Goal: Complete application form: Complete application form

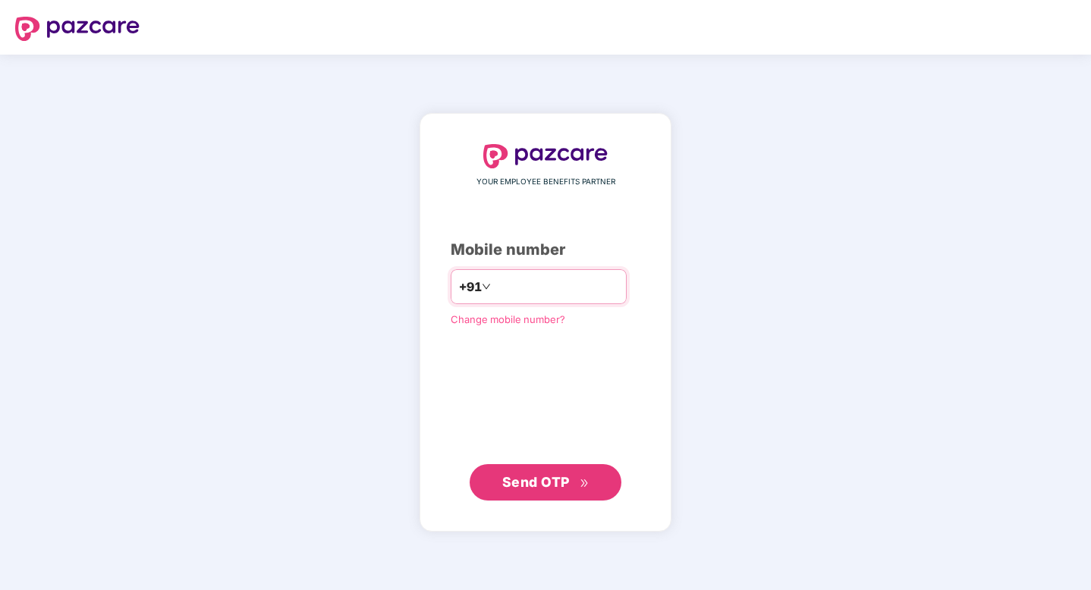
click at [534, 298] on input "number" at bounding box center [556, 287] width 124 height 24
type input "**********"
click at [551, 483] on span "Send OTP" at bounding box center [536, 482] width 68 height 16
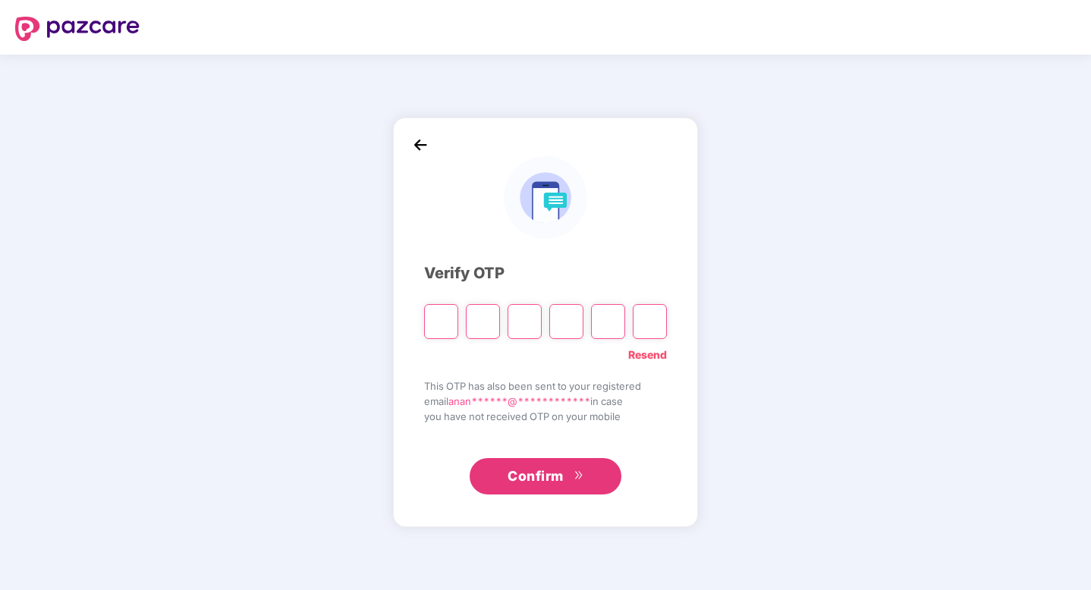
type input "*"
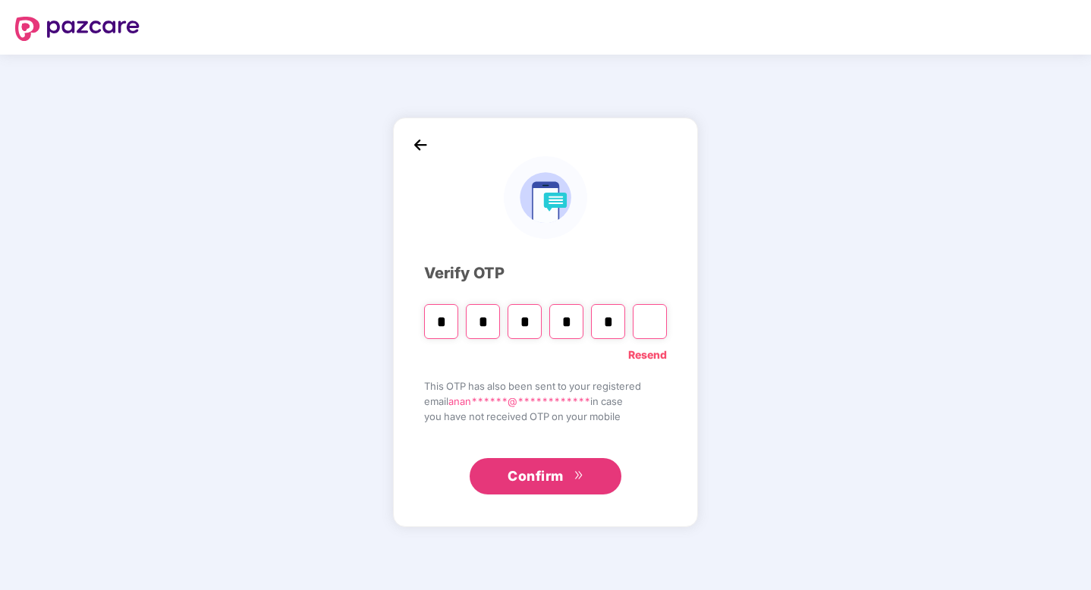
type input "*"
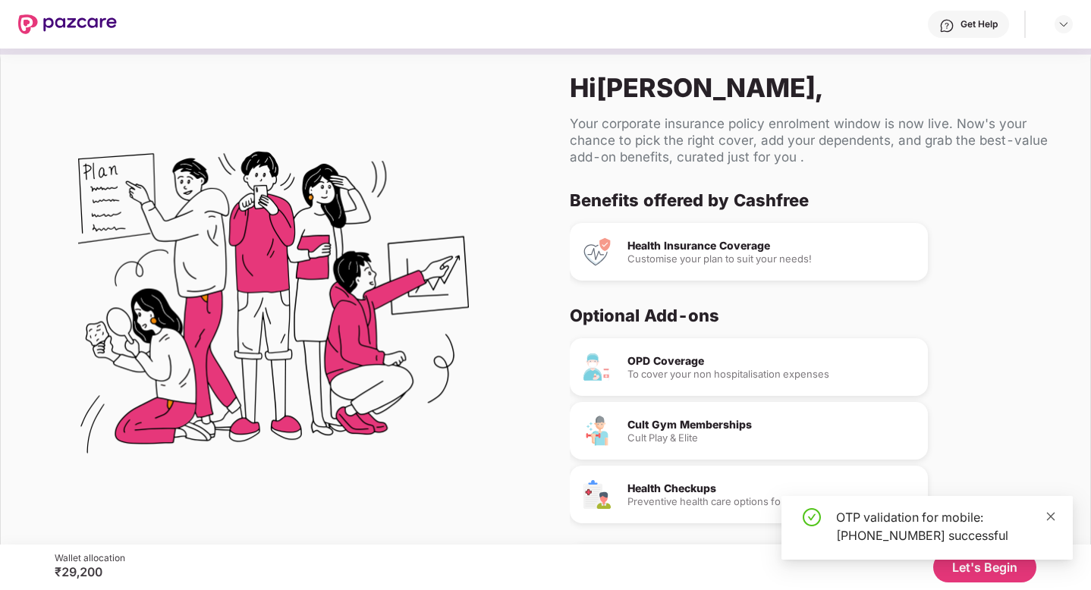
click at [1045, 511] on icon "close" at bounding box center [1050, 516] width 11 height 11
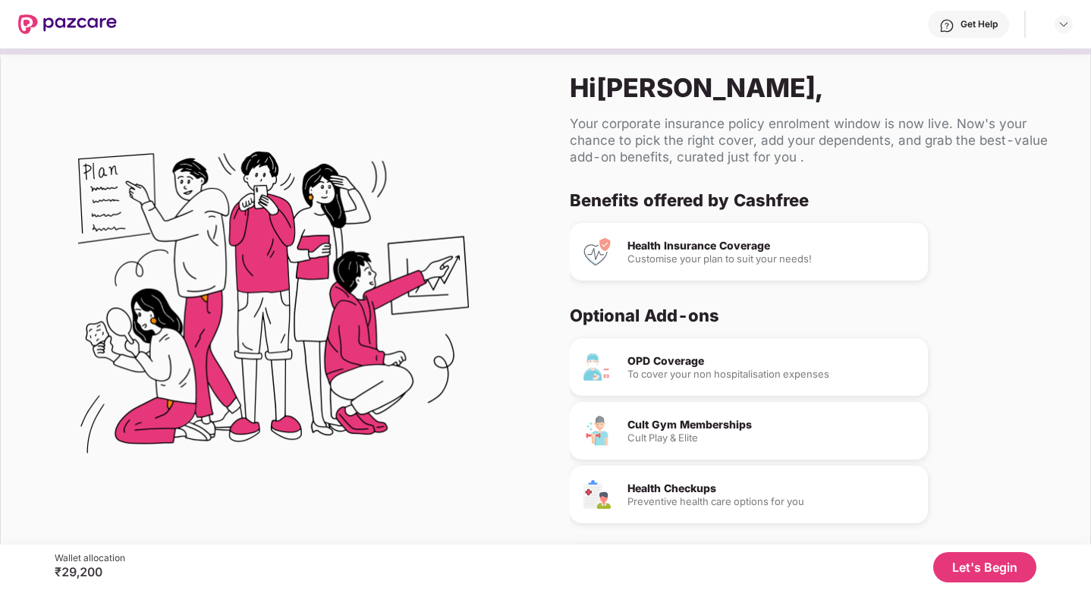
scroll to position [55, 0]
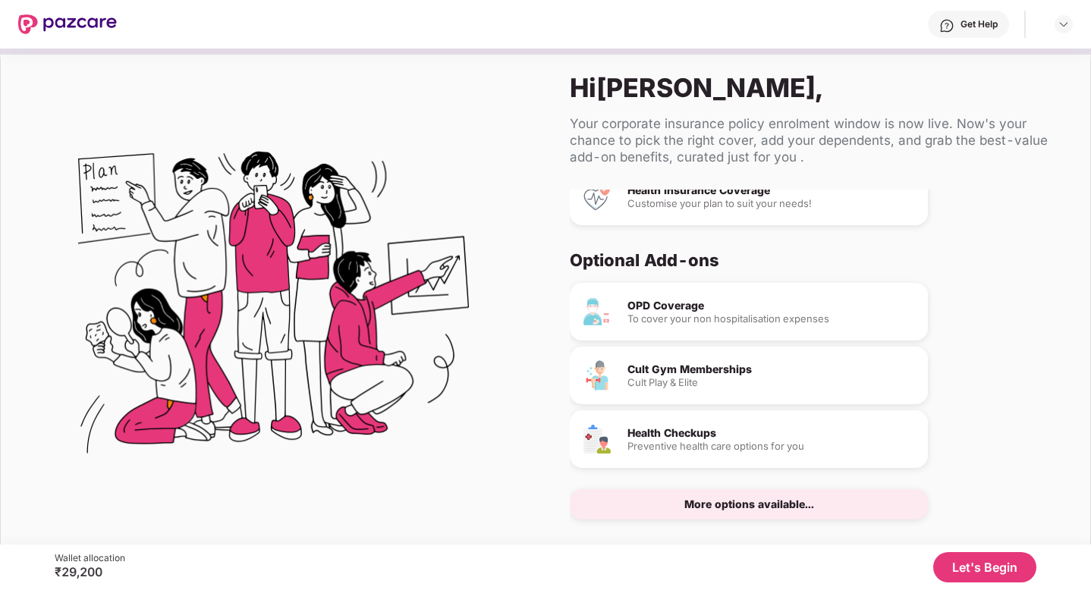
click at [848, 509] on div "More options available..." at bounding box center [749, 504] width 358 height 30
click at [986, 565] on button "Let's Begin" at bounding box center [984, 567] width 103 height 30
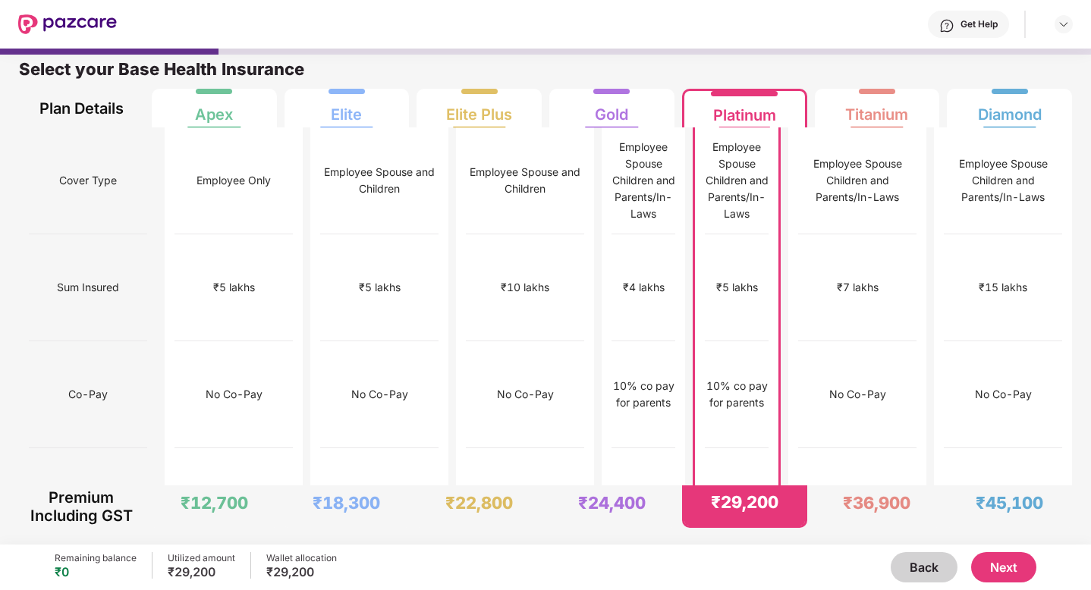
scroll to position [0, 0]
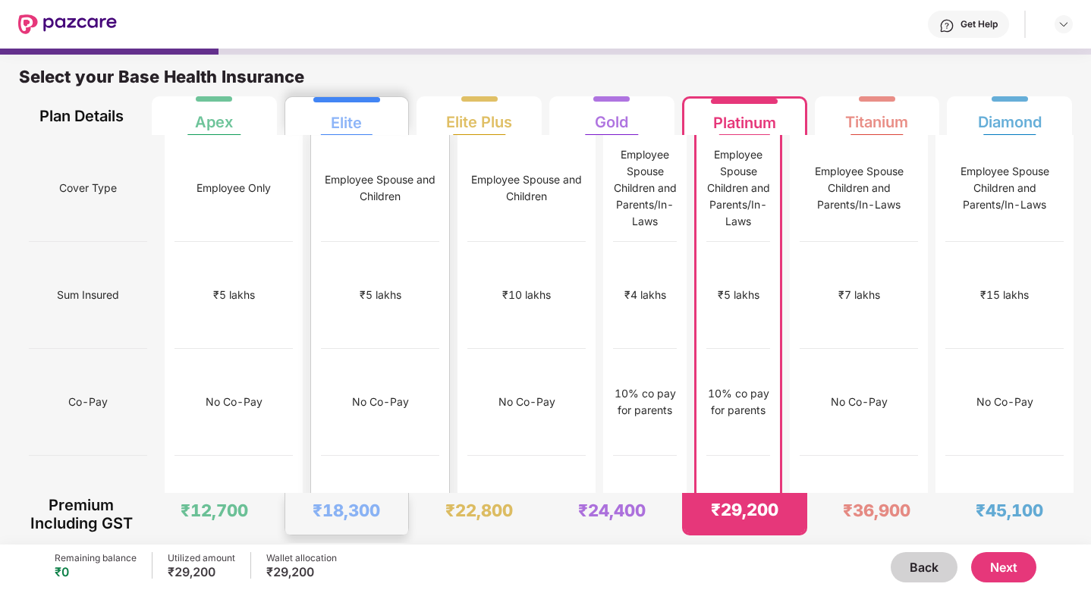
click at [337, 144] on div "Employee Spouse and Children" at bounding box center [380, 188] width 118 height 107
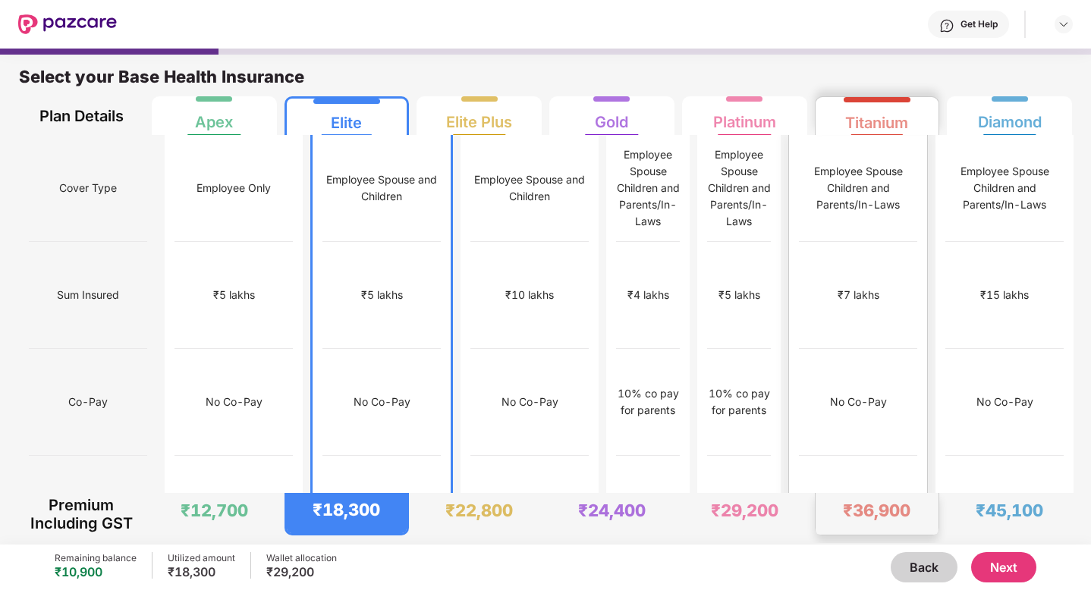
click at [878, 140] on div "Employee Spouse Children and Parents/In-Laws" at bounding box center [858, 188] width 118 height 107
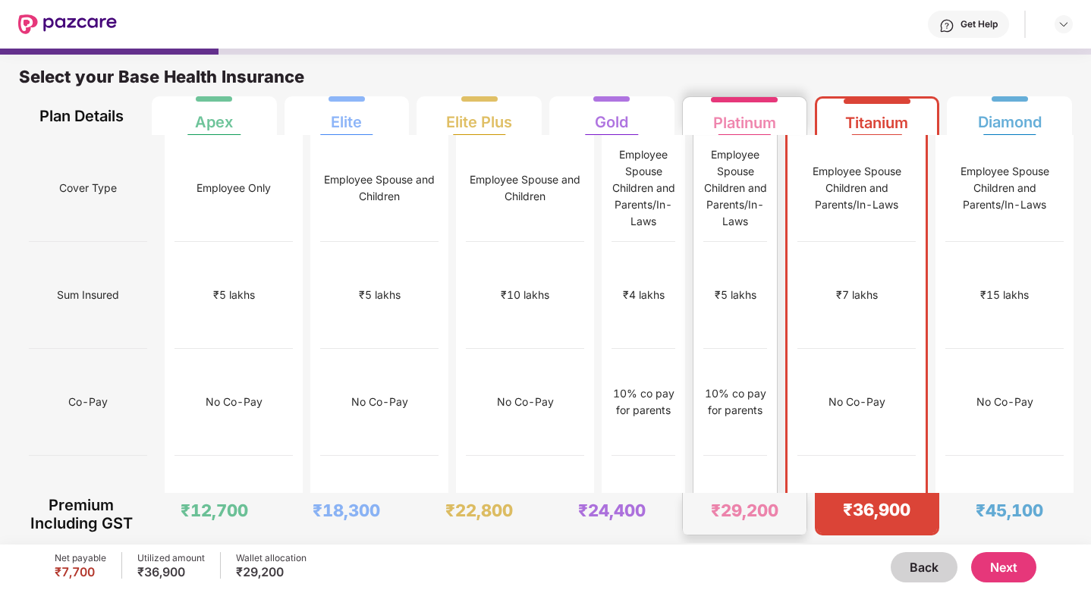
click at [718, 157] on div "Employee Spouse Children and Parents/In-Laws" at bounding box center [735, 187] width 64 height 83
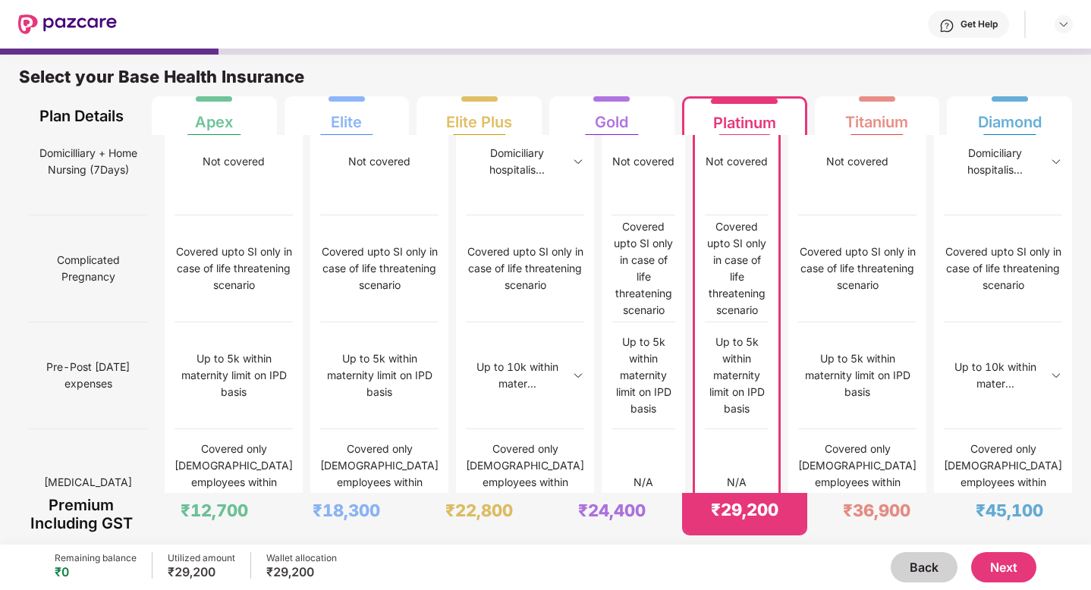
scroll to position [1482, 0]
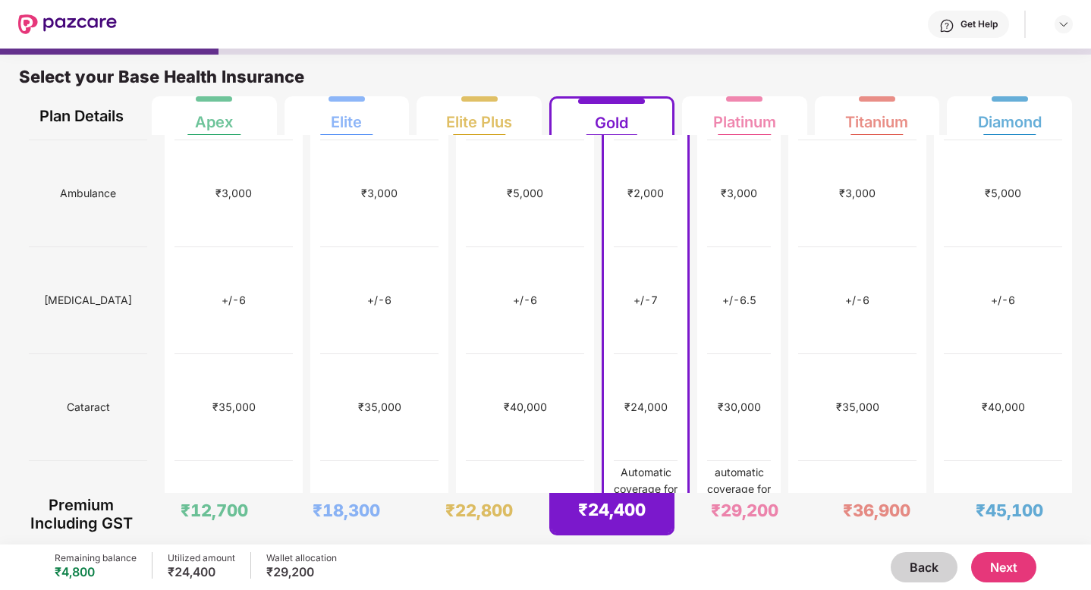
scroll to position [0, 0]
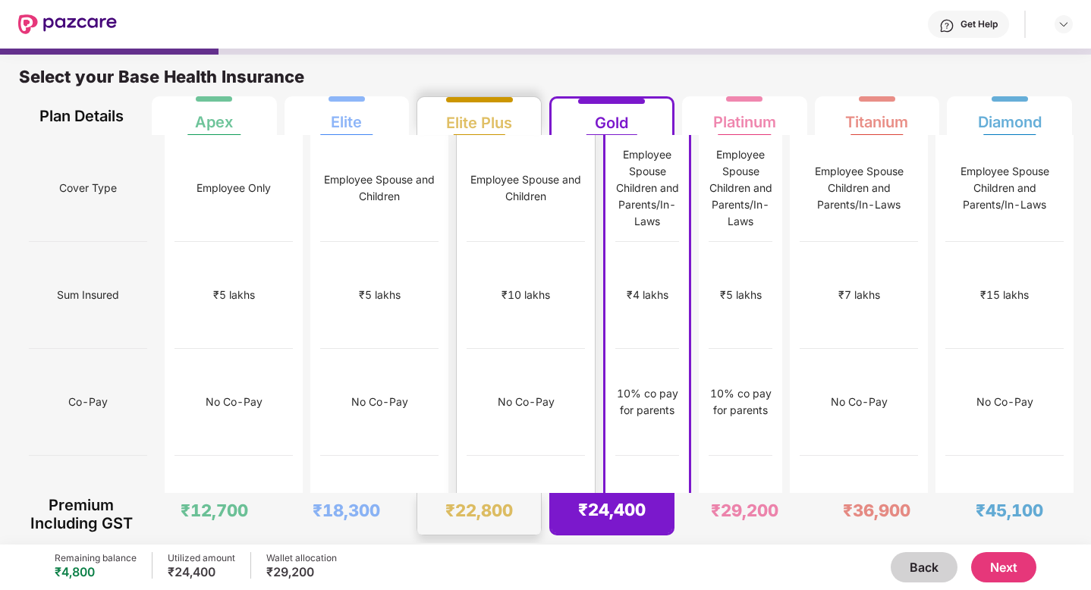
click at [505, 276] on div "₹10 lakhs" at bounding box center [526, 295] width 118 height 107
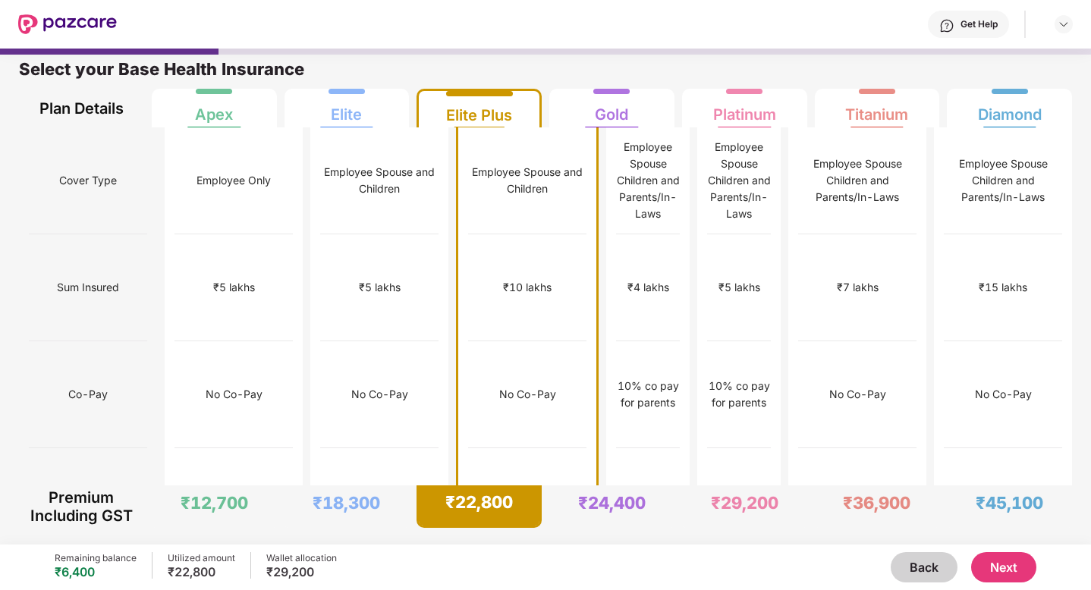
click at [992, 559] on button "Next" at bounding box center [1003, 567] width 65 height 30
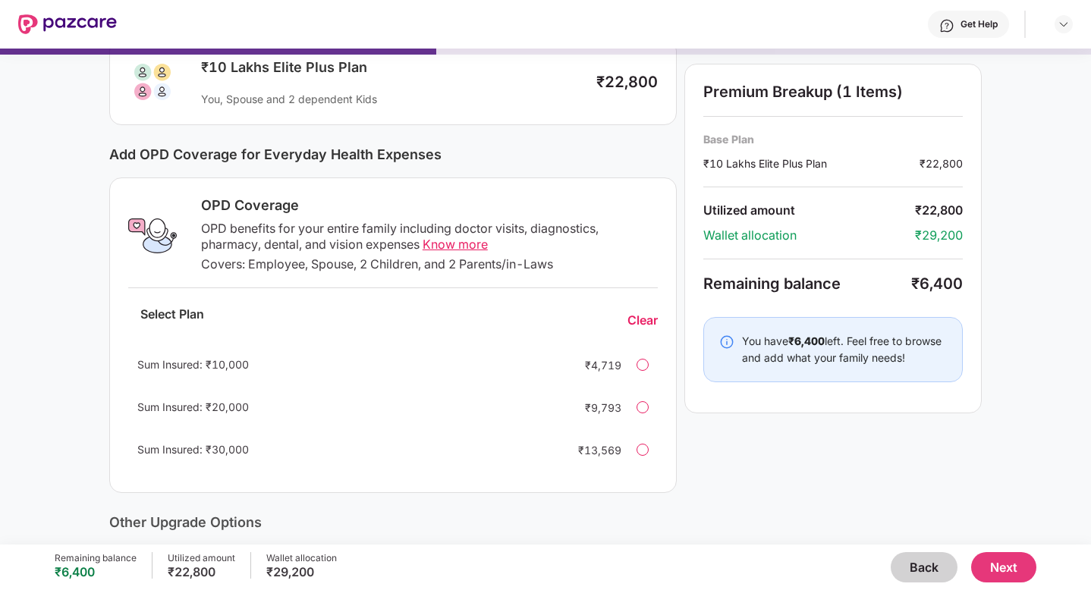
scroll to position [217, 0]
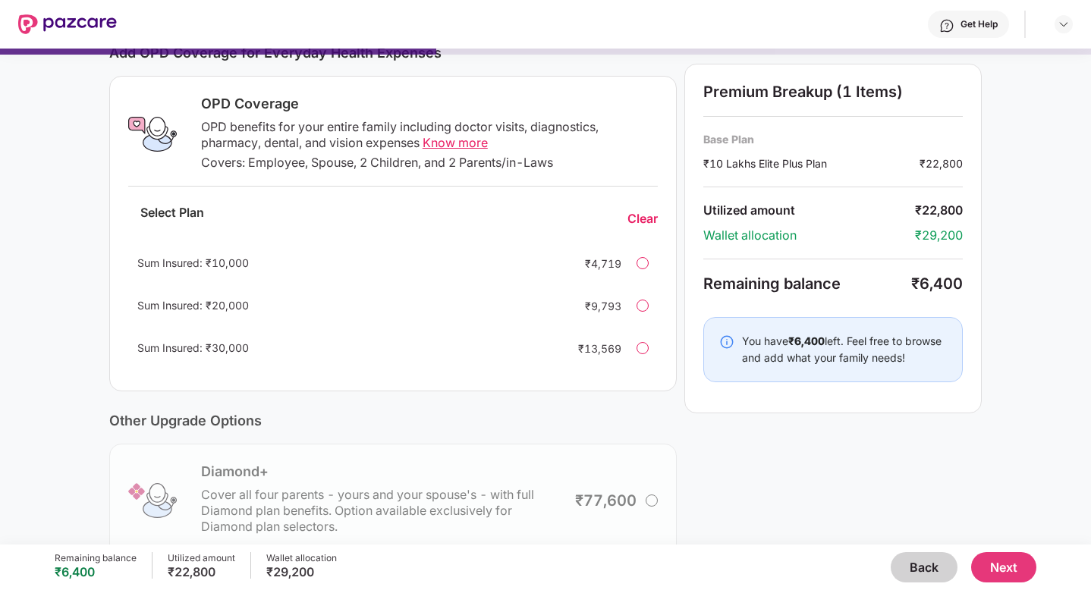
click at [640, 263] on div at bounding box center [643, 263] width 12 height 12
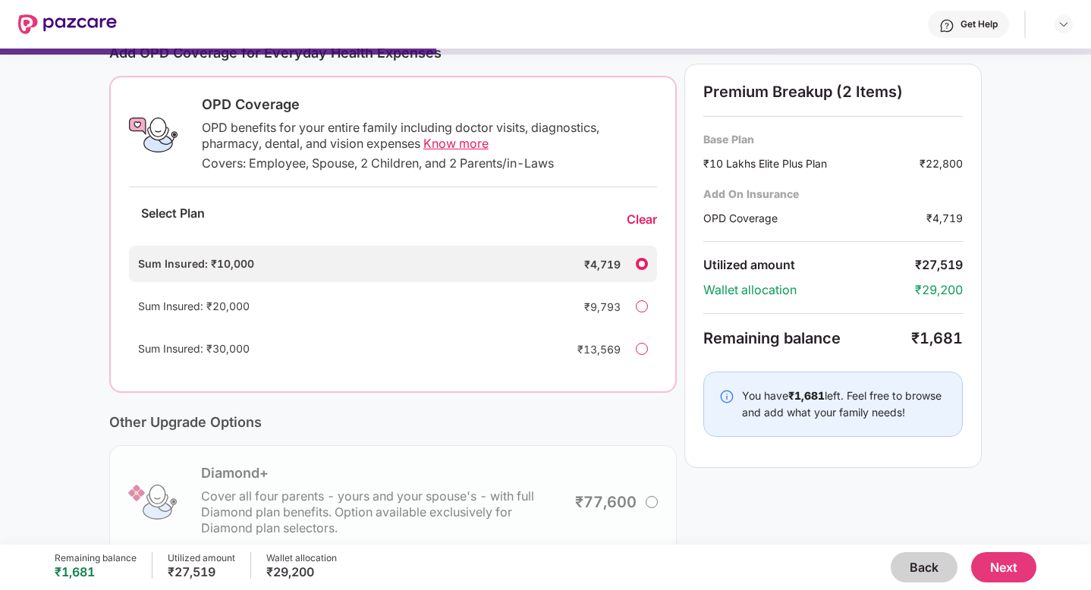
click at [640, 263] on div at bounding box center [642, 264] width 12 height 12
click at [639, 222] on div "Clear" at bounding box center [642, 220] width 30 height 16
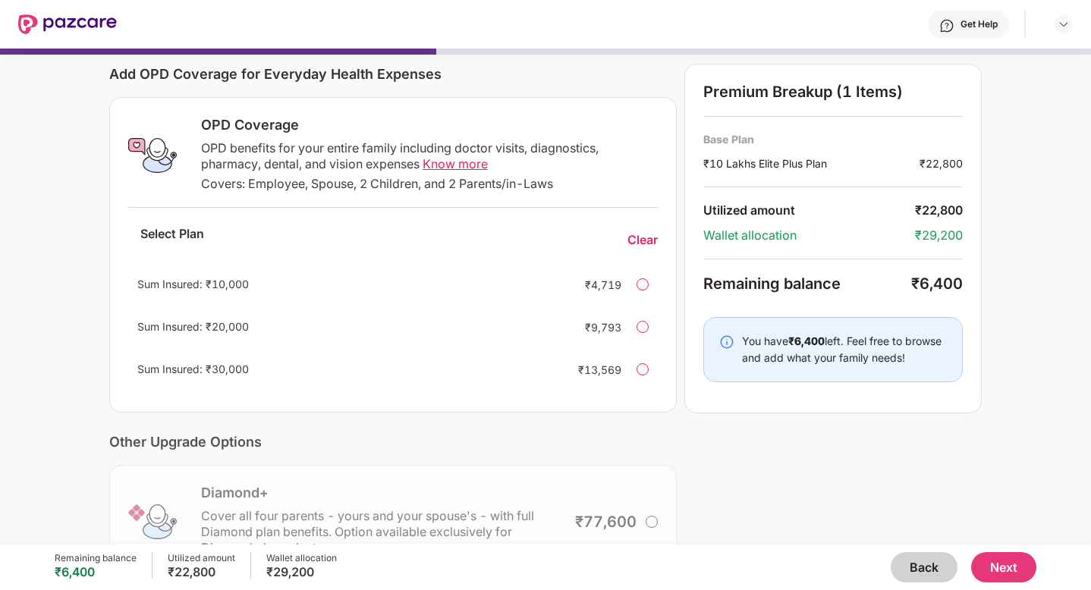
scroll to position [200, 0]
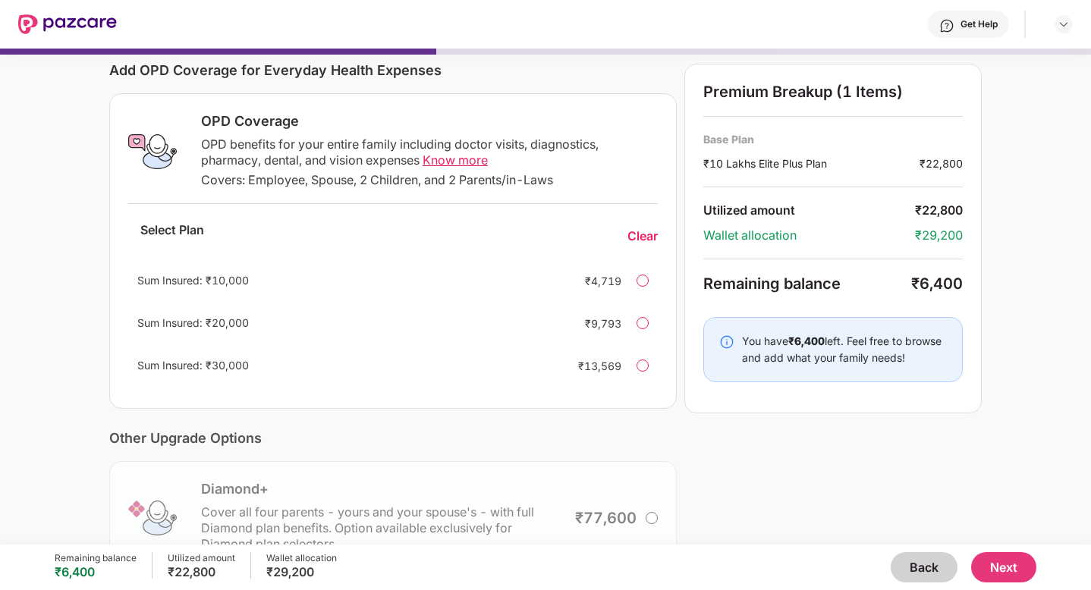
click at [643, 322] on div at bounding box center [643, 323] width 12 height 12
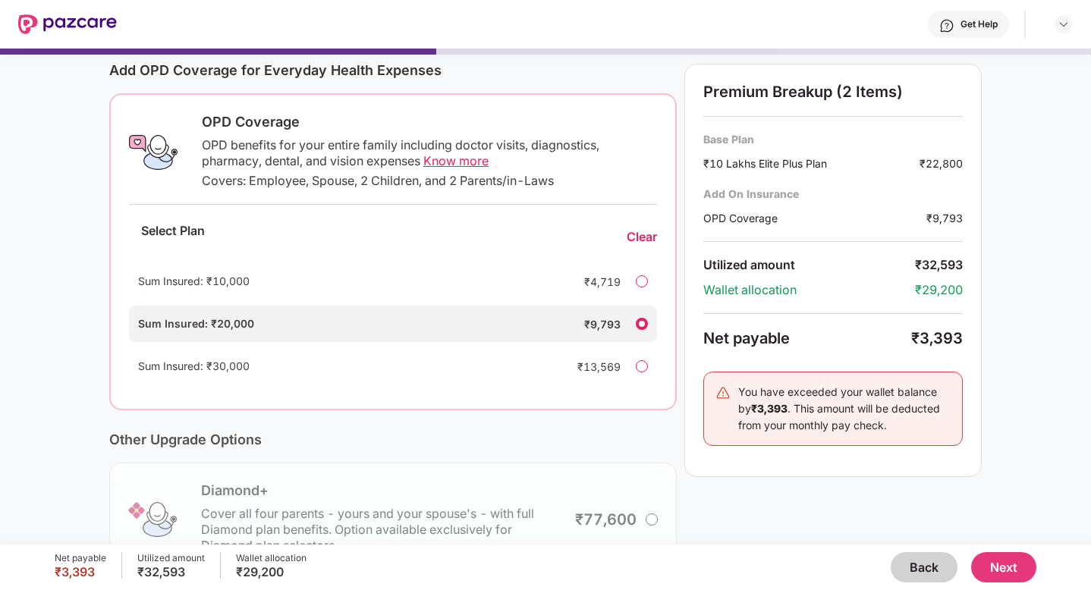
click at [640, 286] on div at bounding box center [642, 281] width 12 height 12
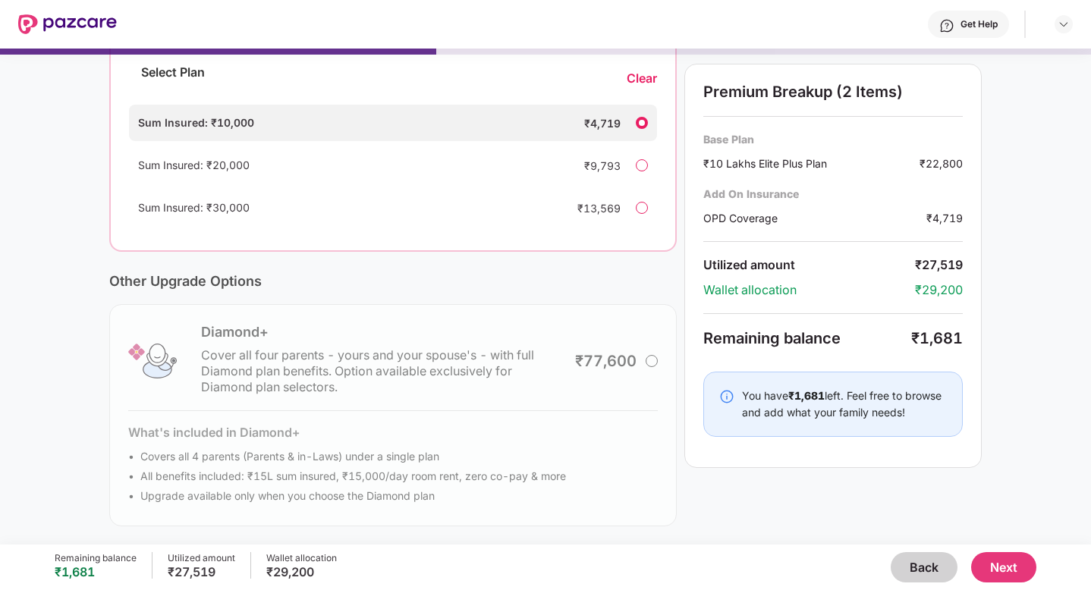
scroll to position [0, 0]
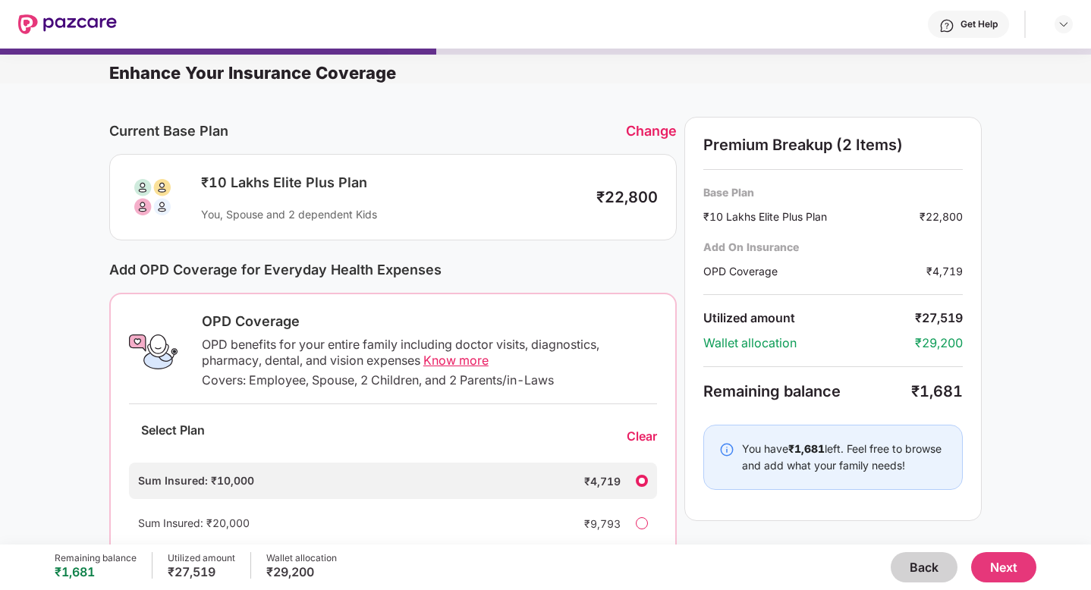
click at [929, 565] on button "Back" at bounding box center [924, 567] width 67 height 30
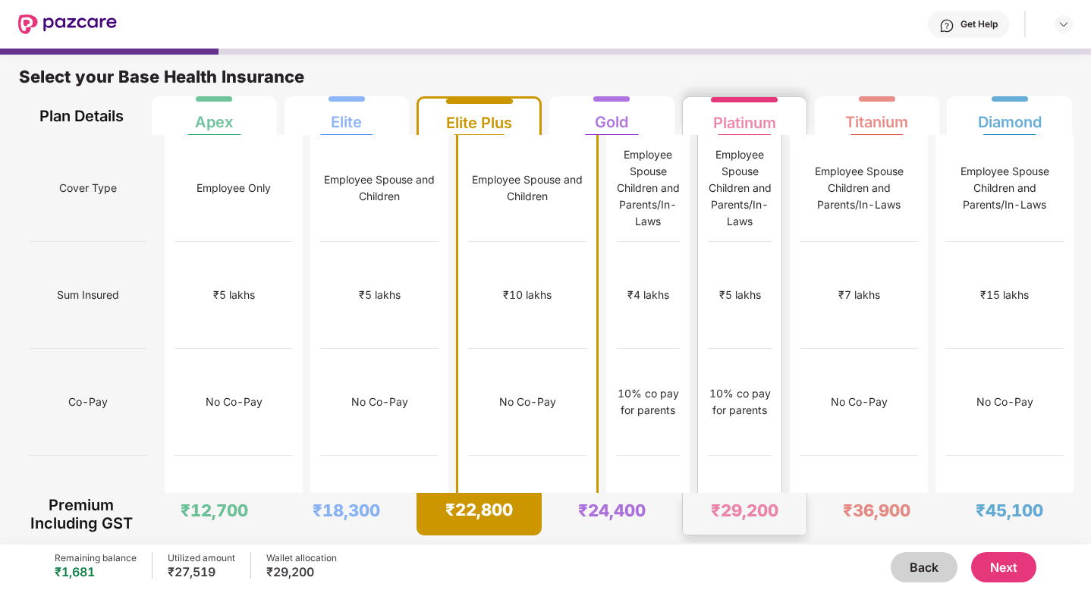
click at [741, 456] on div "₹10,000" at bounding box center [740, 509] width 64 height 107
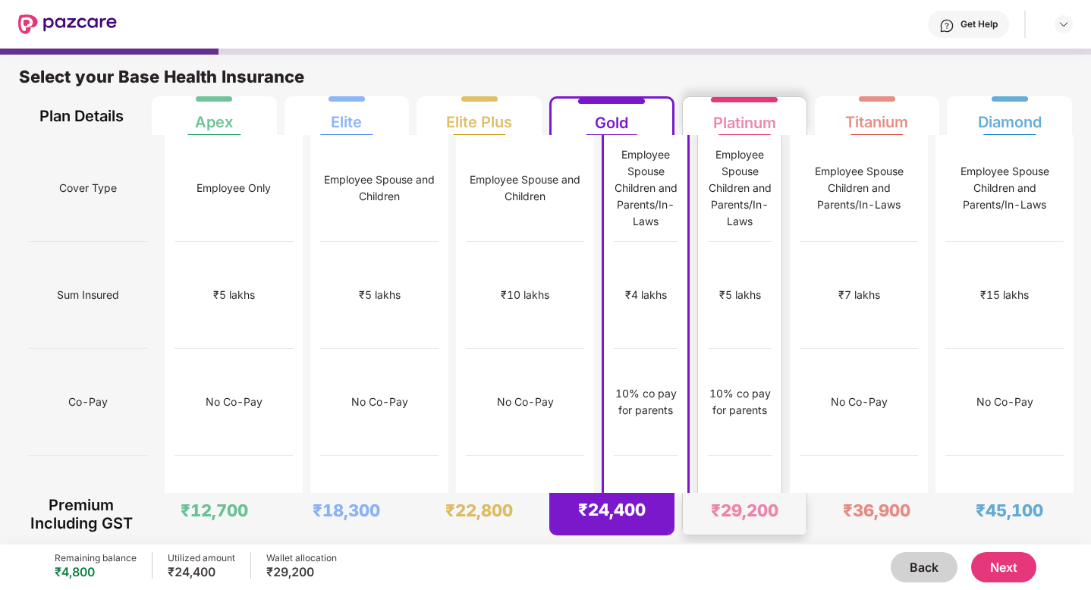
click at [727, 349] on div "10% co pay for parents" at bounding box center [740, 402] width 64 height 107
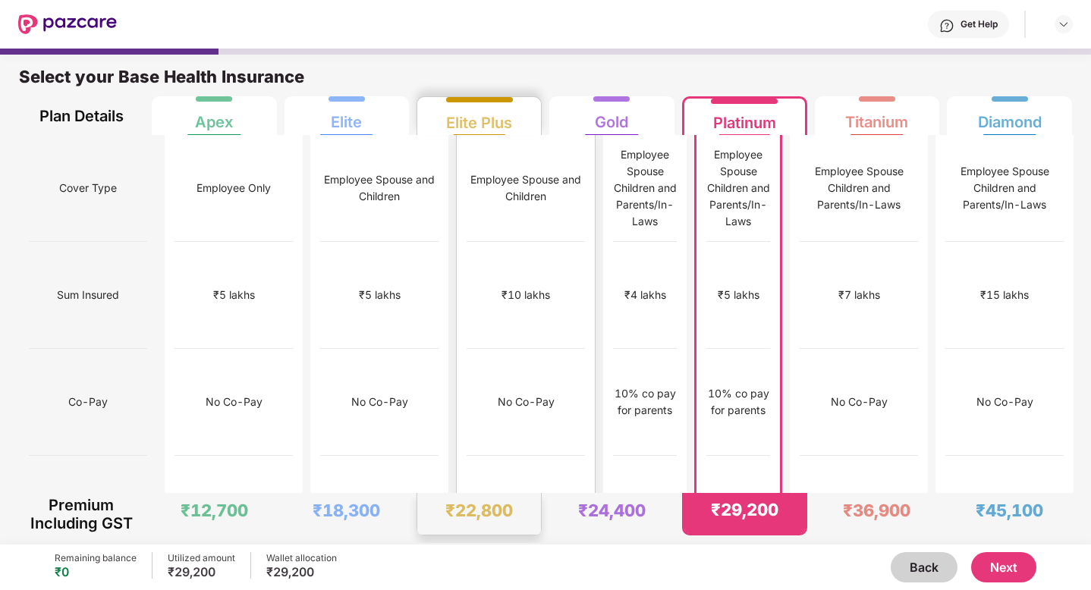
click at [500, 349] on div "No Co-Pay" at bounding box center [526, 402] width 118 height 107
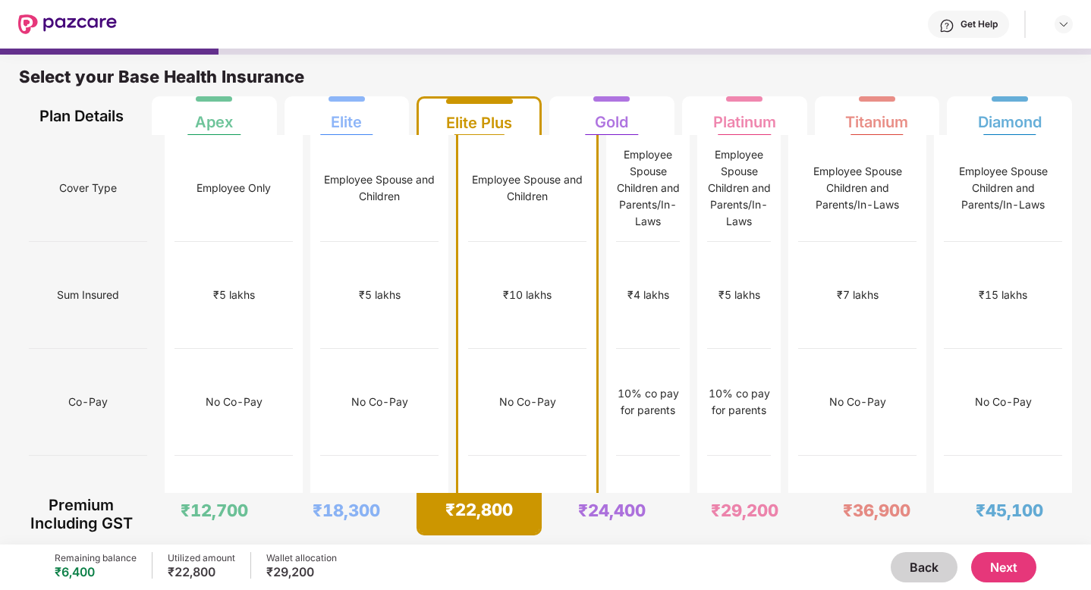
click at [1004, 569] on button "Next" at bounding box center [1003, 567] width 65 height 30
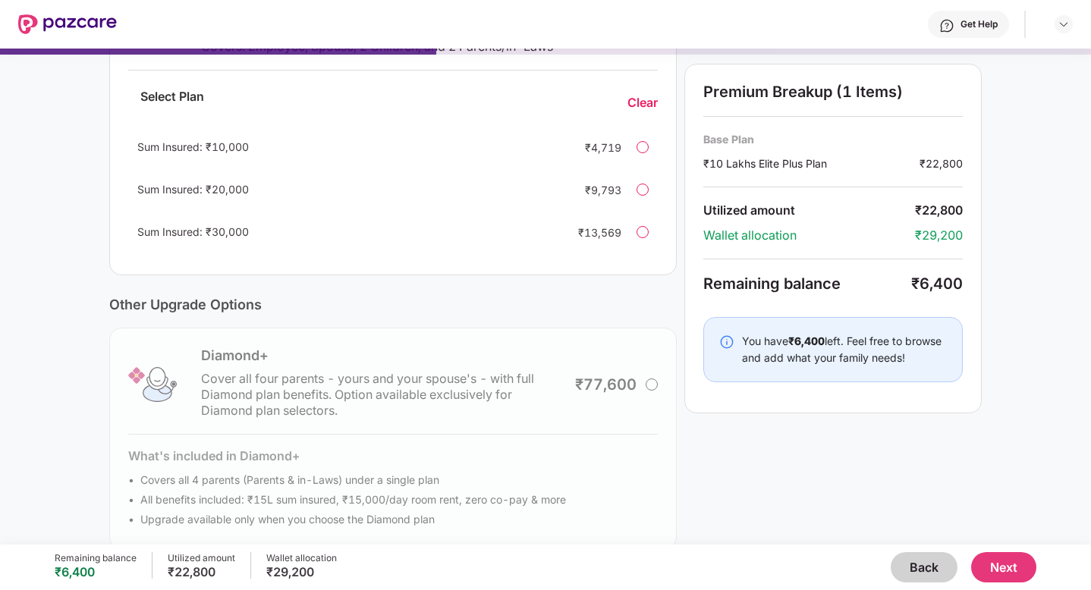
scroll to position [357, 0]
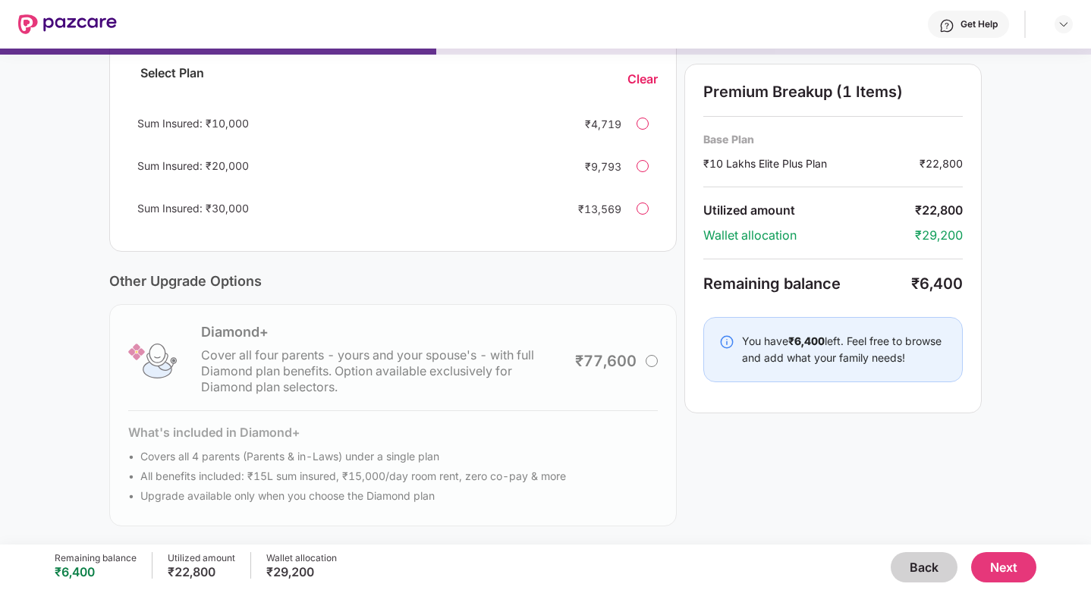
click at [643, 360] on div "Diamond+ Cover all four parents - yours and your spouse's - with full Diamond p…" at bounding box center [393, 415] width 568 height 222
click at [658, 363] on div "Diamond+ Cover all four parents - yours and your spouse's - with full Diamond p…" at bounding box center [393, 415] width 568 height 222
click at [391, 342] on div "Diamond+ Cover all four parents - yours and your spouse's - with full Diamond p…" at bounding box center [393, 415] width 568 height 222
click at [647, 360] on div "Diamond+ Cover all four parents - yours and your spouse's - with full Diamond p…" at bounding box center [393, 415] width 568 height 222
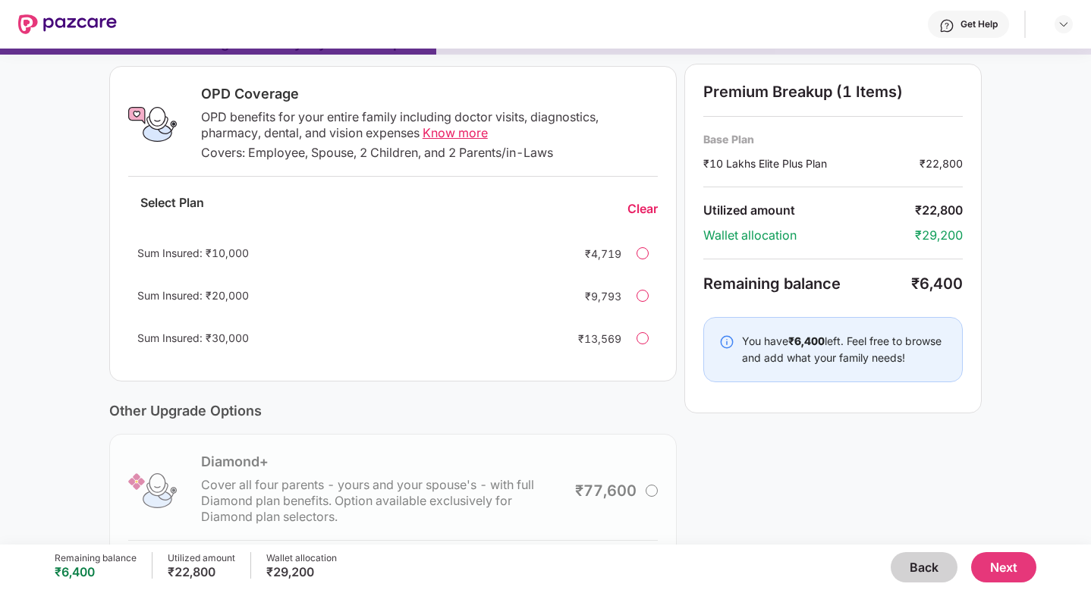
scroll to position [0, 0]
